Goal: Task Accomplishment & Management: Manage account settings

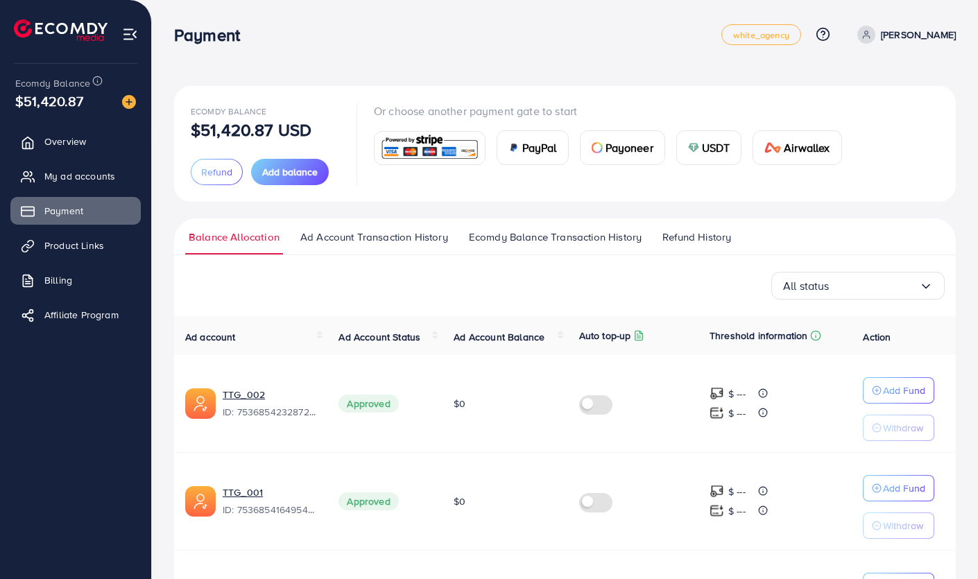
scroll to position [273, 0]
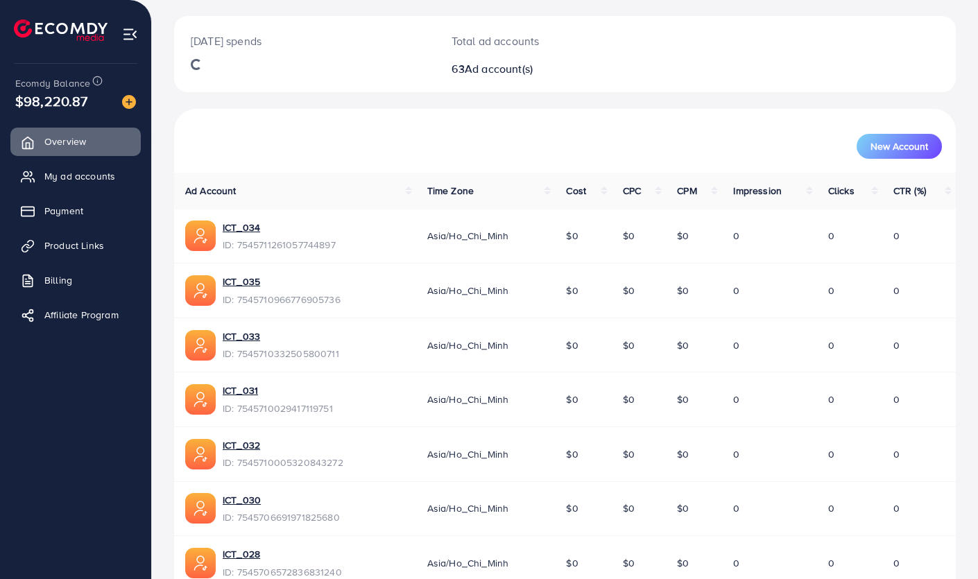
scroll to position [69, 0]
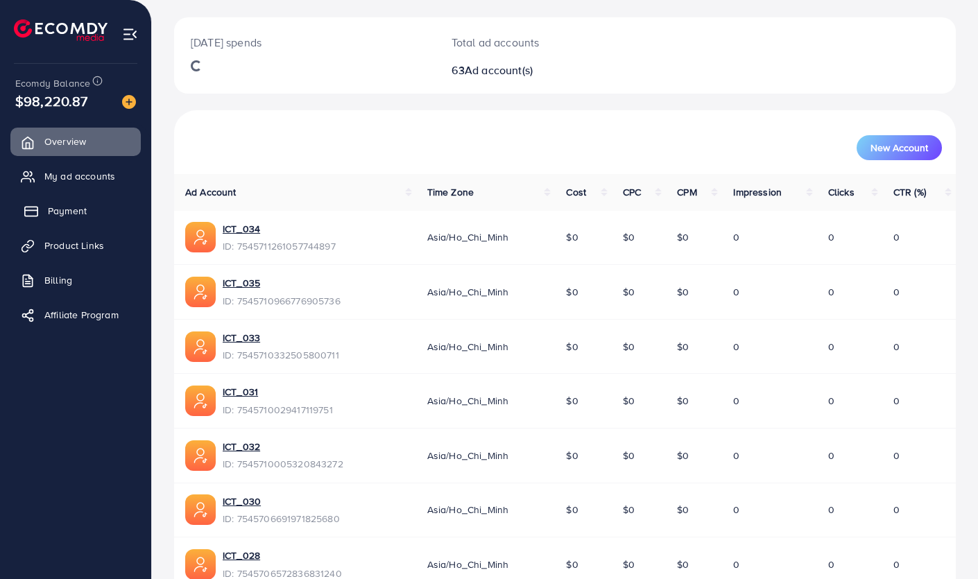
click at [60, 205] on span "Payment" at bounding box center [67, 211] width 39 height 14
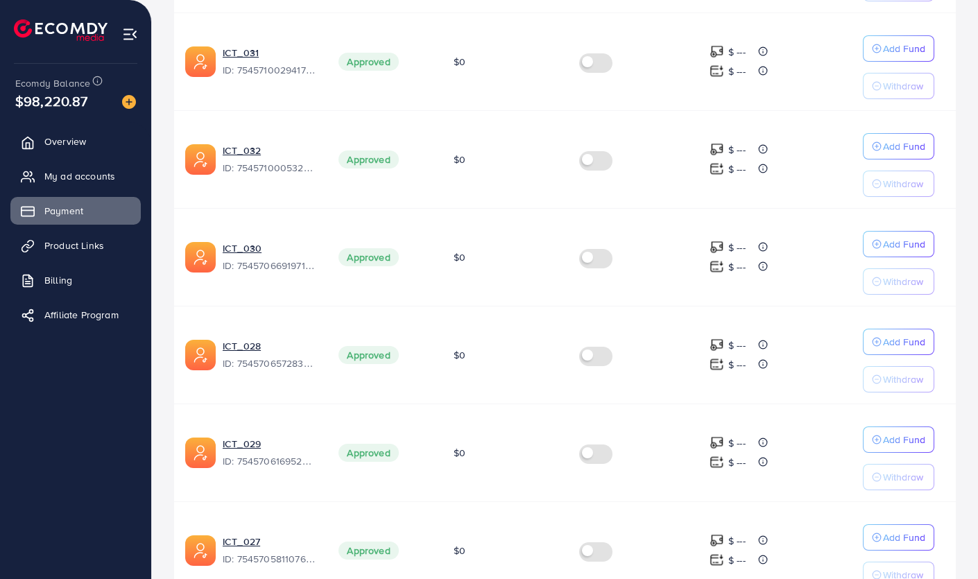
scroll to position [834, 0]
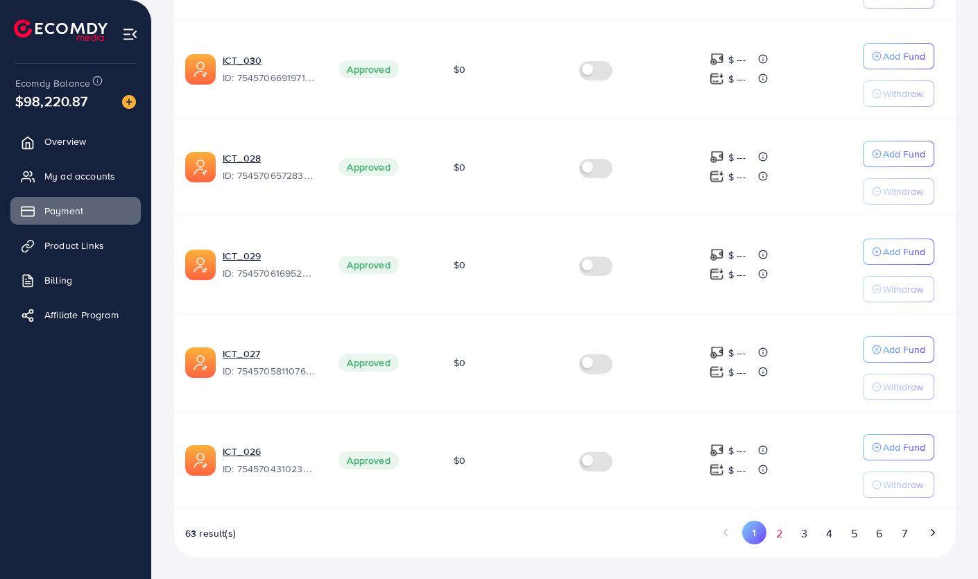
click at [777, 535] on button "2" at bounding box center [778, 534] width 25 height 26
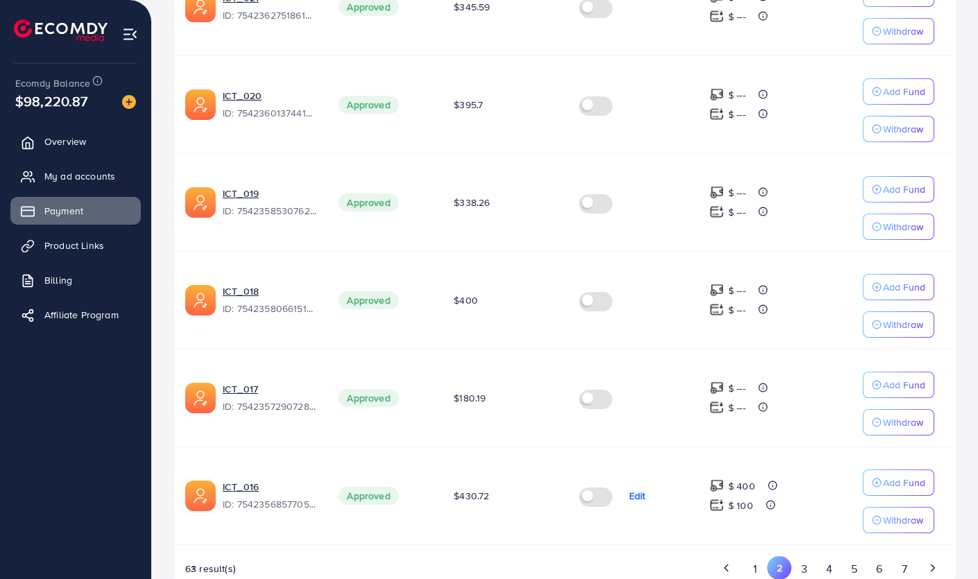
scroll to position [797, 0]
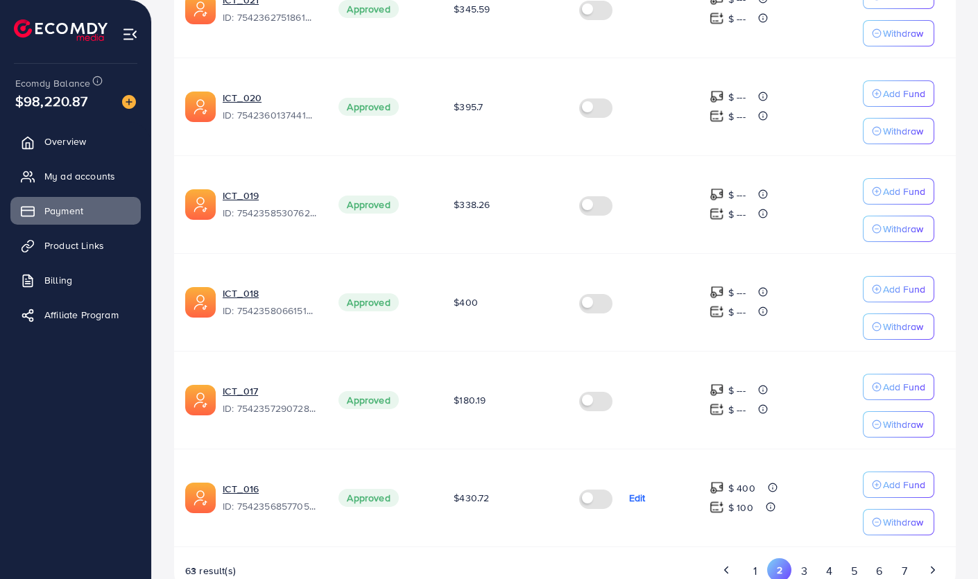
click at [600, 399] on label at bounding box center [598, 400] width 39 height 16
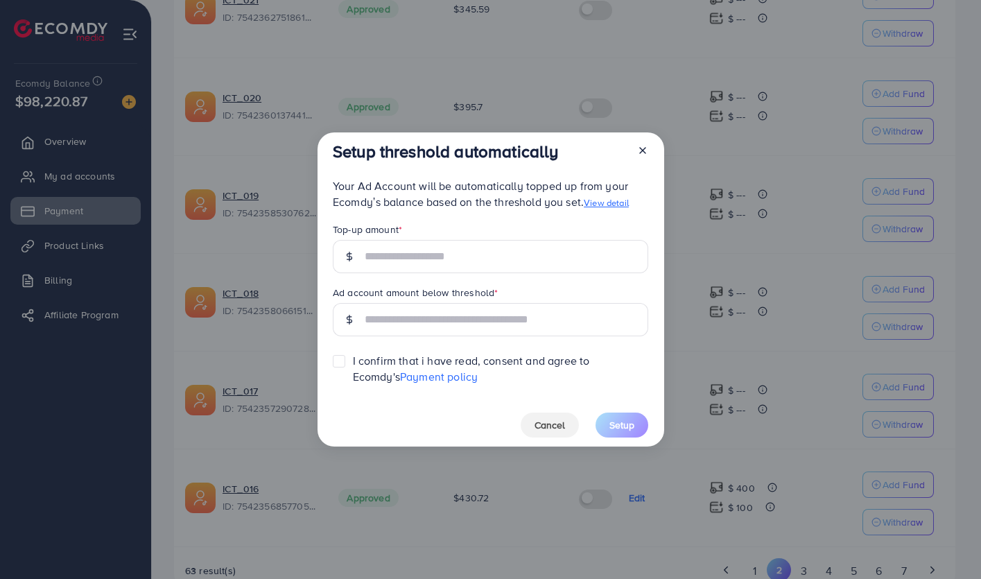
click at [447, 465] on div "Setup threshold automatically Your Ad Account will be automatically topped up f…" at bounding box center [490, 289] width 981 height 579
click at [639, 150] on icon at bounding box center [642, 150] width 11 height 11
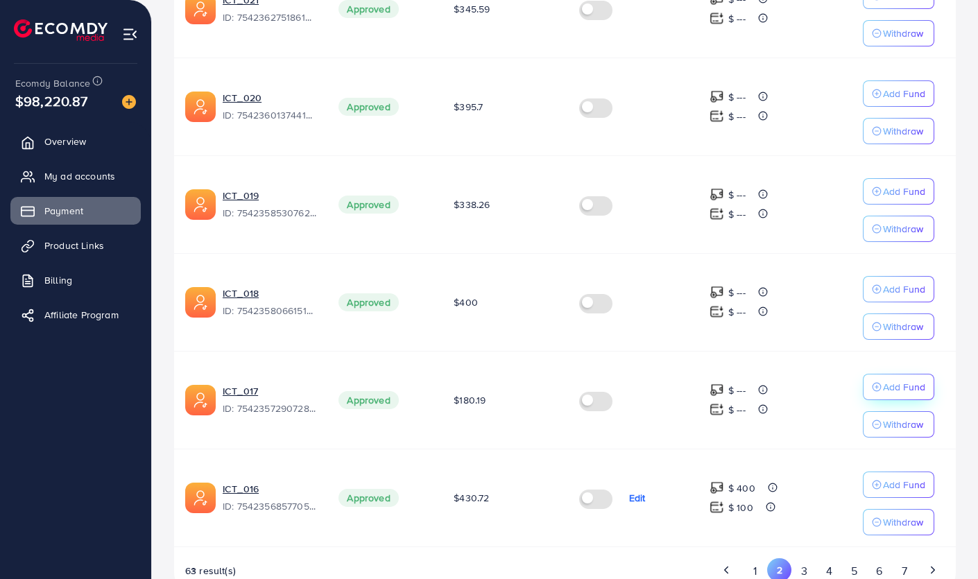
click at [906, 392] on p "Add Fund" at bounding box center [904, 387] width 42 height 17
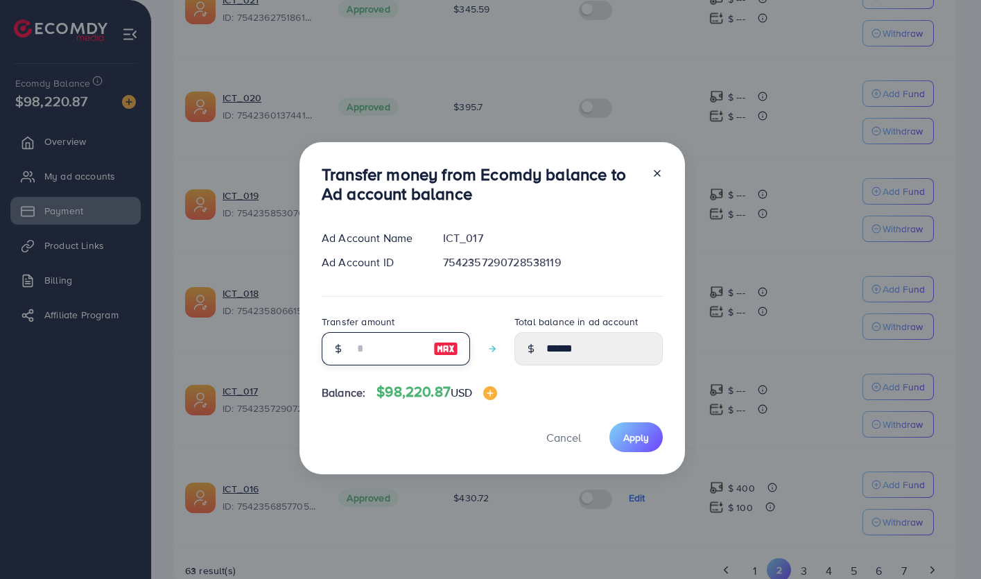
click at [403, 345] on input "number" at bounding box center [388, 348] width 69 height 33
click at [542, 438] on button "Cancel" at bounding box center [563, 437] width 69 height 30
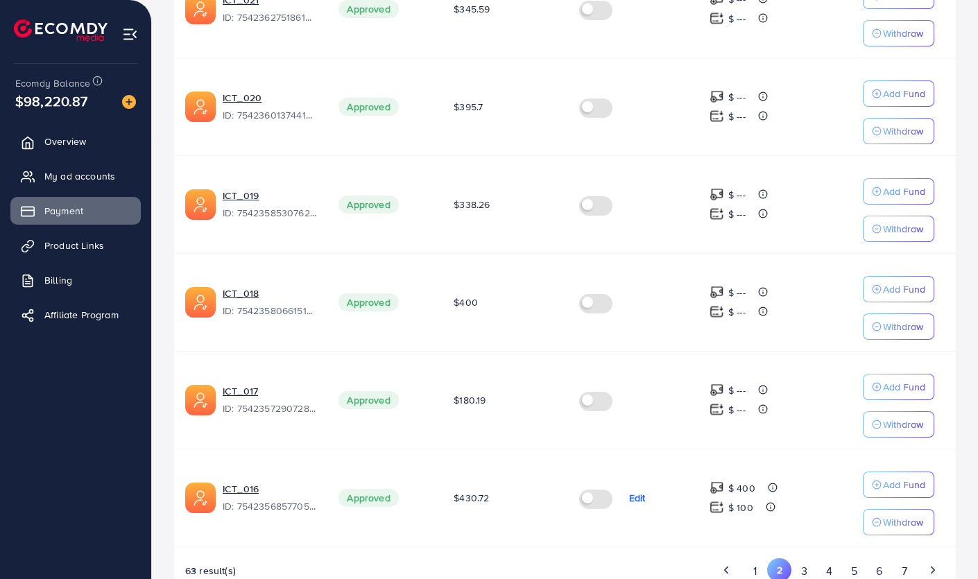
click at [594, 398] on label at bounding box center [598, 400] width 39 height 16
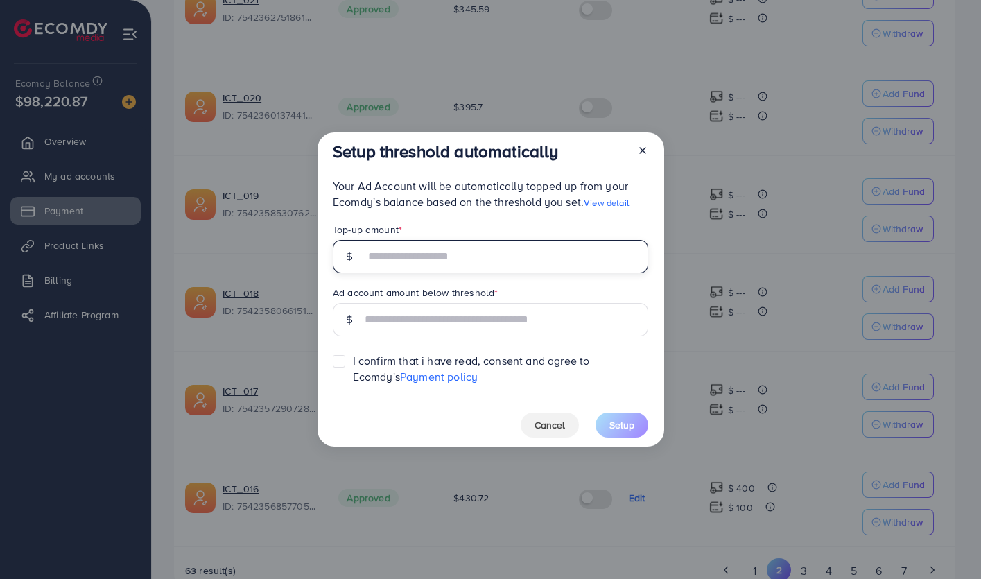
click at [427, 265] on input "text" at bounding box center [507, 256] width 284 height 33
type input "***"
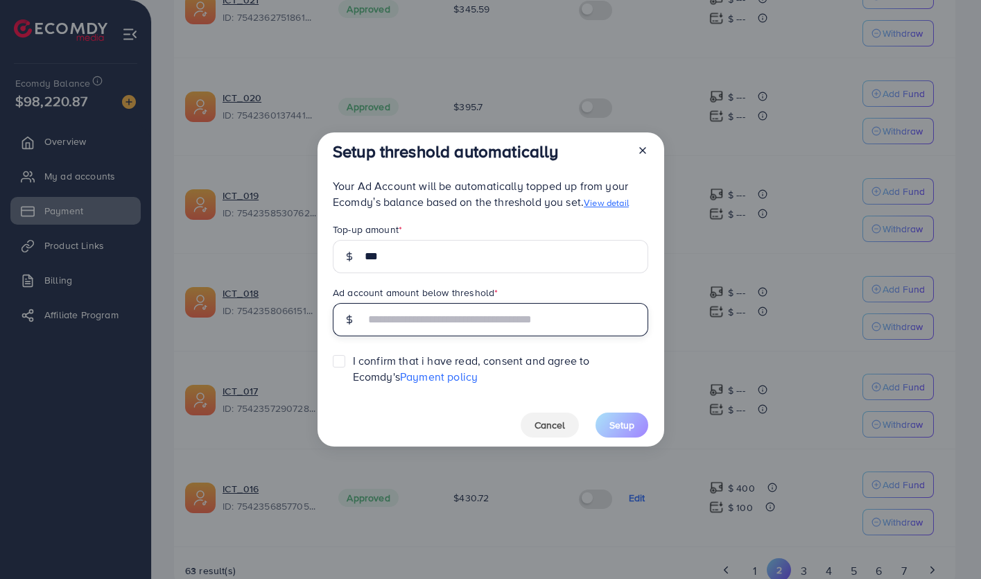
click at [424, 315] on input "text" at bounding box center [507, 319] width 284 height 33
type input "***"
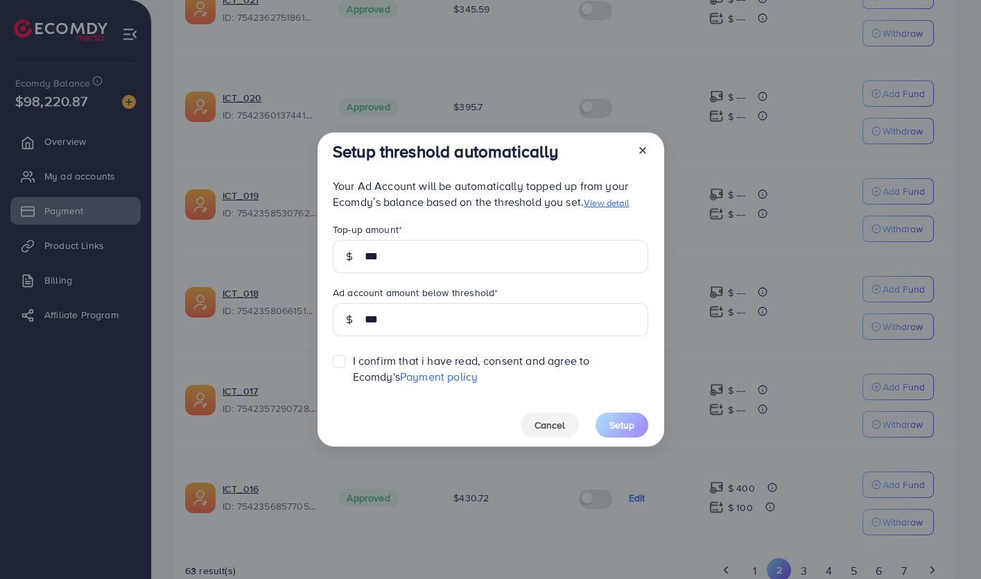
click at [353, 354] on label at bounding box center [353, 354] width 0 height 0
click at [621, 428] on span "Setup" at bounding box center [621, 425] width 25 height 14
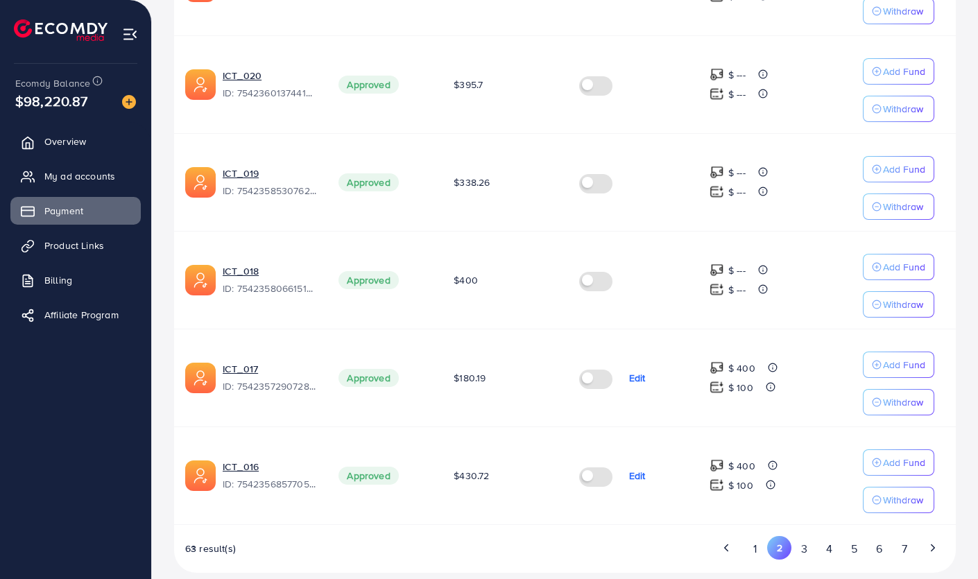
scroll to position [813, 0]
